Goal: Complete application form

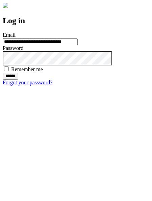
type input "**********"
click at [18, 79] on input "******" at bounding box center [10, 76] width 15 height 7
type input "**********"
click at [18, 79] on input "******" at bounding box center [10, 76] width 15 height 7
